Goal: Task Accomplishment & Management: Manage account settings

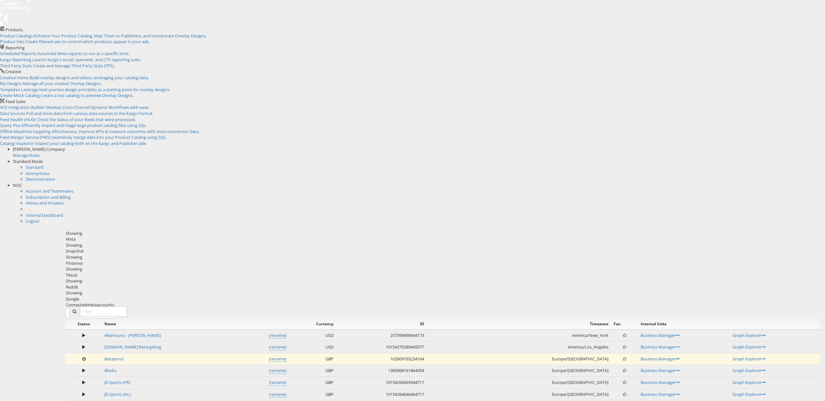
click at [23, 10] on rect at bounding box center [15, 6] width 30 height 12
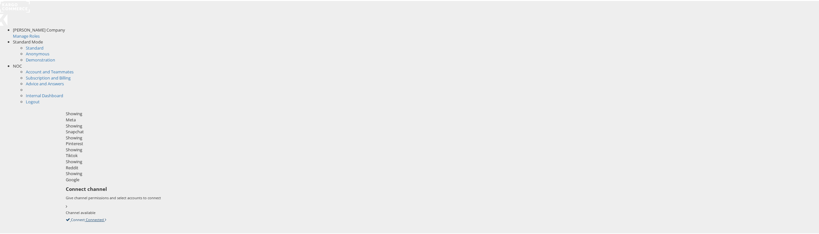
click at [66, 216] on icon at bounding box center [66, 219] width 0 height 6
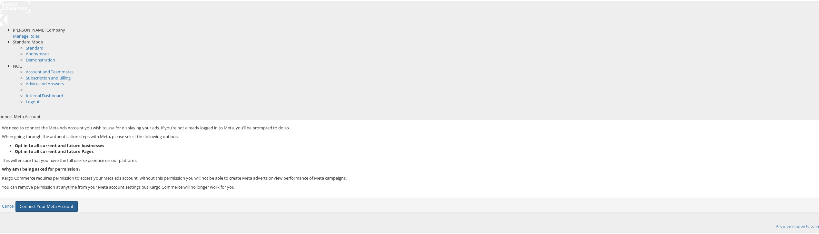
click at [78, 201] on button "Connect Your Meta Account" at bounding box center [46, 206] width 62 height 11
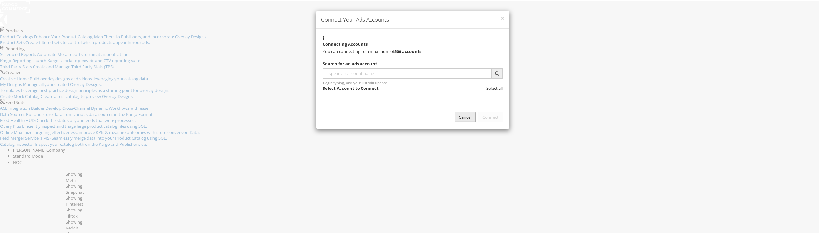
click at [455, 122] on div "Cancel" at bounding box center [465, 116] width 21 height 11
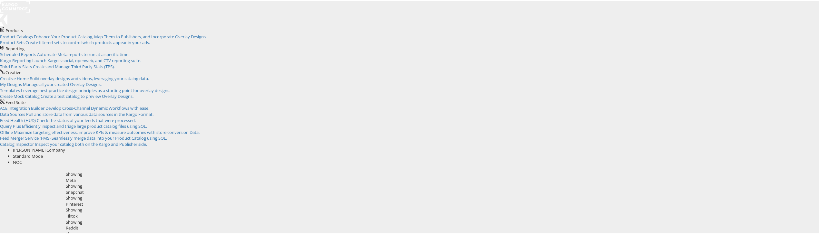
click at [320, 201] on div "Pinterest" at bounding box center [443, 204] width 755 height 6
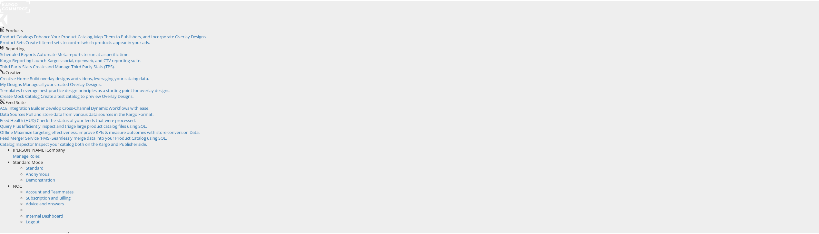
click at [22, 182] on span "NOC" at bounding box center [17, 185] width 9 height 6
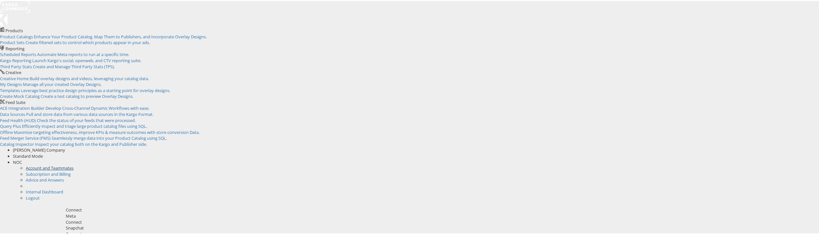
click at [74, 164] on link "Account and Teammates" at bounding box center [50, 167] width 48 height 6
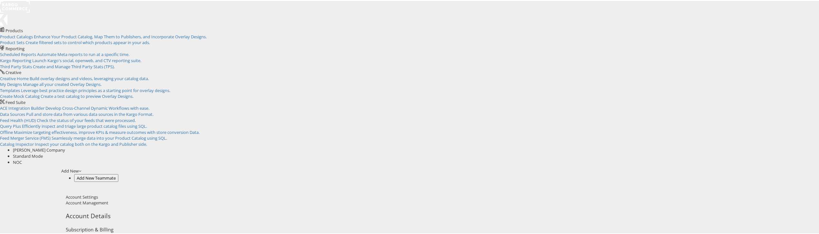
click at [22, 159] on span "NOC" at bounding box center [17, 162] width 9 height 6
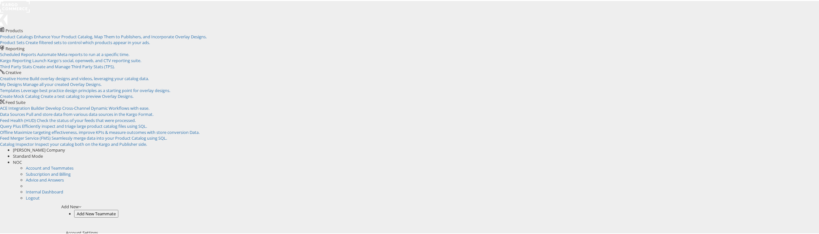
click at [771, 188] on li "Internal Dashboard" at bounding box center [426, 191] width 800 height 6
click at [63, 188] on link "Internal Dashboard" at bounding box center [44, 191] width 37 height 6
click at [760, 188] on li "Internal Dashboard" at bounding box center [426, 191] width 800 height 6
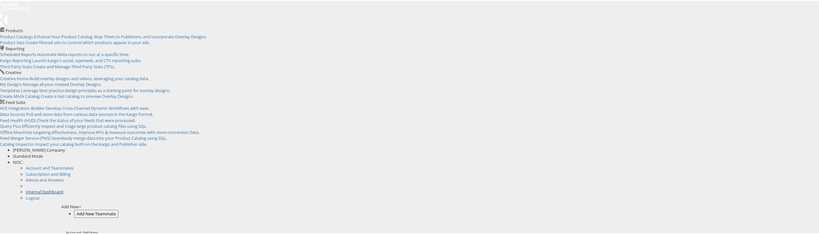
click at [63, 188] on link "Internal Dashboard" at bounding box center [44, 191] width 37 height 6
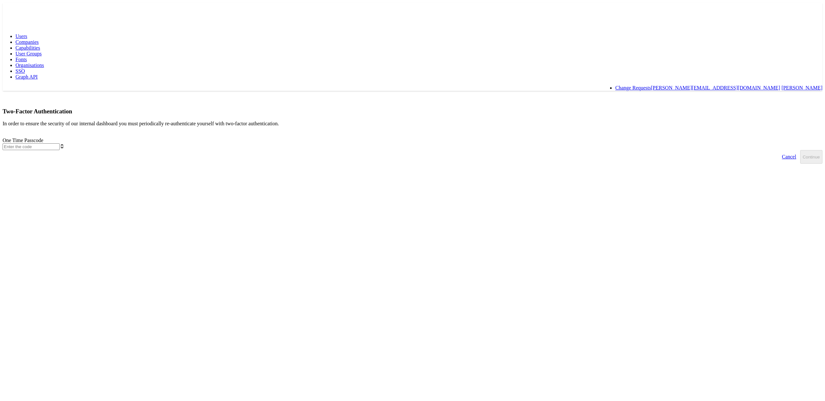
click at [60, 143] on input "text" at bounding box center [31, 146] width 57 height 7
type input "232183"
click at [800, 150] on button "Continue" at bounding box center [811, 157] width 22 height 14
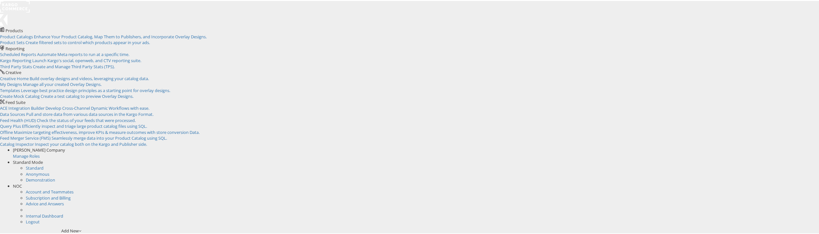
click at [20, 10] on rect at bounding box center [15, 6] width 30 height 12
click at [22, 182] on span "NOC" at bounding box center [17, 185] width 9 height 6
click at [63, 188] on link "Internal Dashboard" at bounding box center [44, 191] width 37 height 6
click at [22, 182] on span "NOC" at bounding box center [17, 185] width 9 height 6
click at [63, 188] on link "Internal Dashboard" at bounding box center [44, 191] width 37 height 6
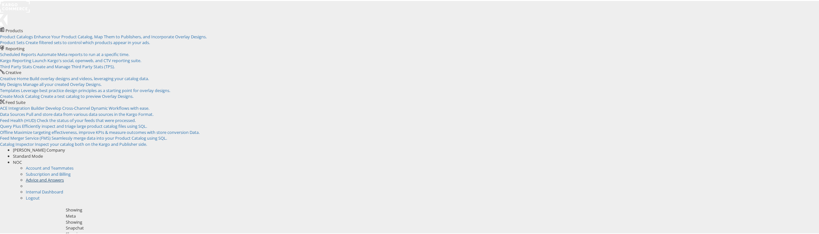
click at [64, 176] on link "Advice and Answers" at bounding box center [45, 179] width 38 height 6
click at [71, 171] on link "Subscription and Billing" at bounding box center [48, 174] width 45 height 6
click at [806, 182] on div "NOC" at bounding box center [419, 185] width 812 height 6
click at [74, 164] on link "Account and Teammates" at bounding box center [50, 167] width 48 height 6
click at [22, 182] on span "NOC" at bounding box center [17, 185] width 9 height 6
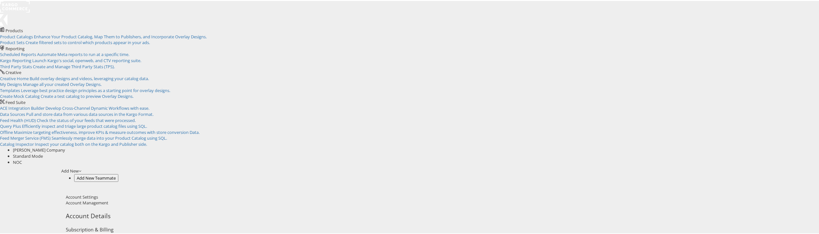
click at [20, 10] on rect at bounding box center [15, 6] width 30 height 12
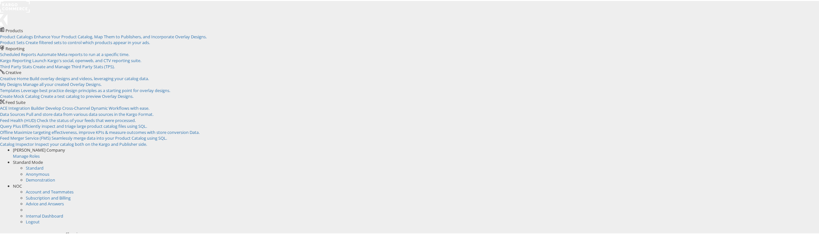
click at [806, 182] on div "NOC" at bounding box center [419, 185] width 812 height 6
click at [63, 188] on link "Internal Dashboard" at bounding box center [44, 191] width 37 height 6
click at [22, 182] on span "NOC" at bounding box center [17, 185] width 9 height 6
click at [63, 188] on link "Internal Dashboard" at bounding box center [44, 191] width 37 height 6
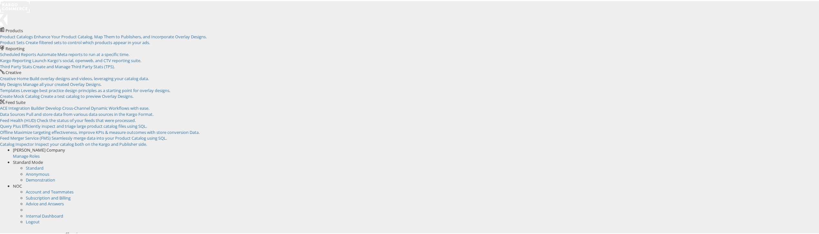
click at [22, 182] on span "NOC" at bounding box center [17, 185] width 9 height 6
click at [63, 188] on link "Internal Dashboard" at bounding box center [44, 191] width 37 height 6
